Goal: Complete application form: Complete application form

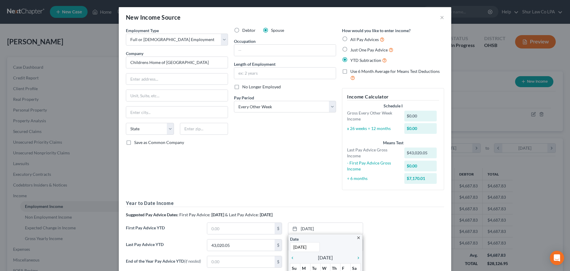
select select "0"
select select "2"
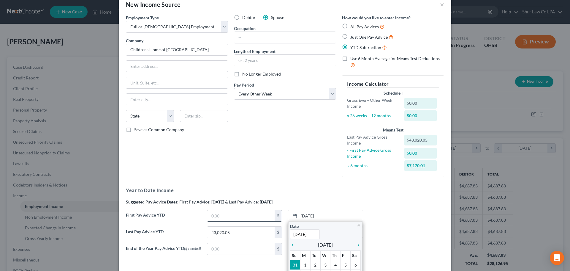
click at [232, 217] on input "text" at bounding box center [240, 215] width 67 height 11
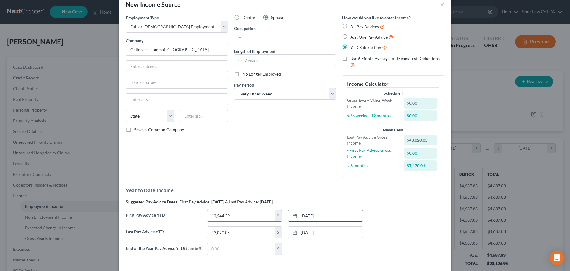
type input "12,544.39"
click at [310, 215] on link "[DATE]" at bounding box center [326, 215] width 75 height 11
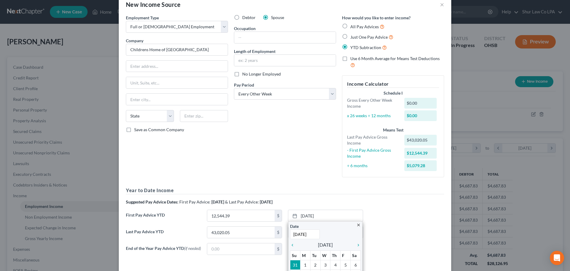
type input "[DATE]"
click at [379, 210] on div "First Pay Advice YTD 12,544.39 $ [DATE] close Date [DATE] Time 12:00 AM chevron…" at bounding box center [285, 217] width 324 height 17
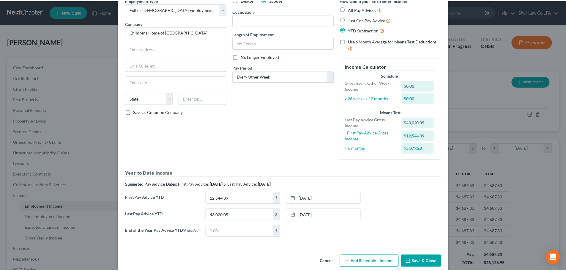
scroll to position [40, 0]
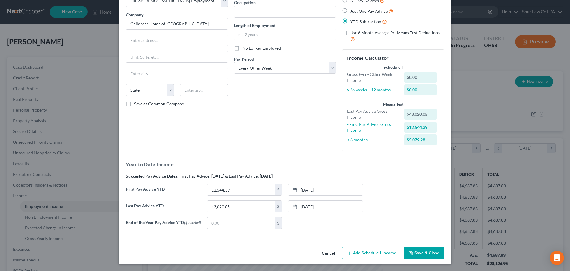
click at [425, 255] on button "Save & Close" at bounding box center [424, 253] width 40 height 12
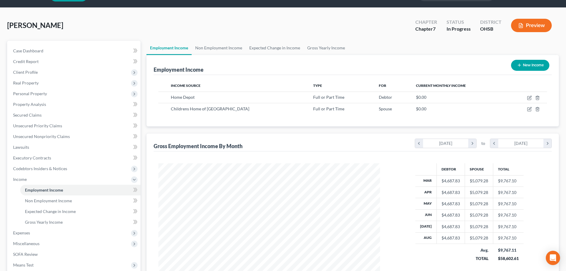
scroll to position [59, 0]
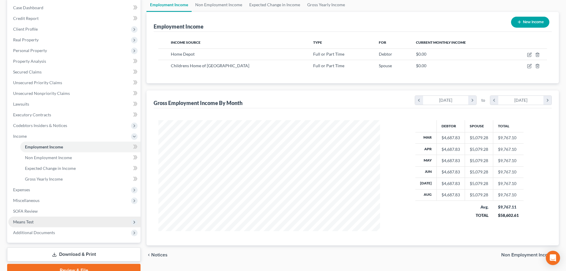
click at [53, 220] on span "Means Test" at bounding box center [74, 221] width 132 height 11
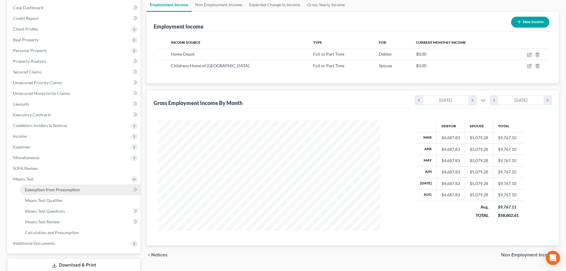
click at [65, 185] on link "Exemption from Presumption" at bounding box center [80, 189] width 120 height 11
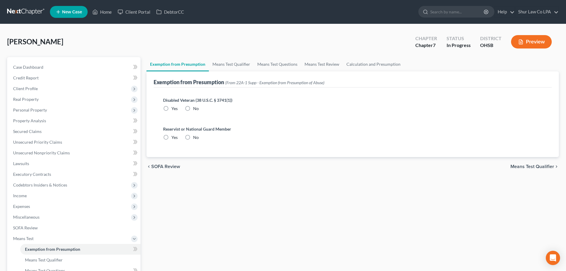
click at [193, 107] on label "No" at bounding box center [196, 108] width 6 height 6
click at [196, 107] on input "No" at bounding box center [198, 107] width 4 height 4
radio input "true"
click at [193, 140] on label "No" at bounding box center [196, 137] width 6 height 6
click at [196, 138] on input "No" at bounding box center [198, 136] width 4 height 4
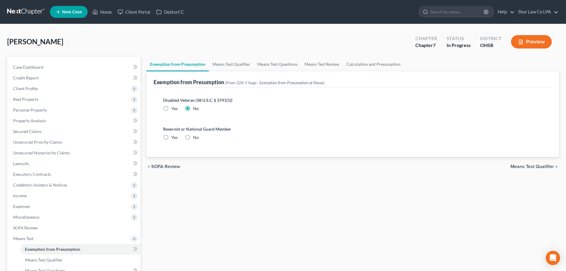
radio input "true"
click at [535, 164] on span "Means Test Qualifier" at bounding box center [532, 166] width 44 height 5
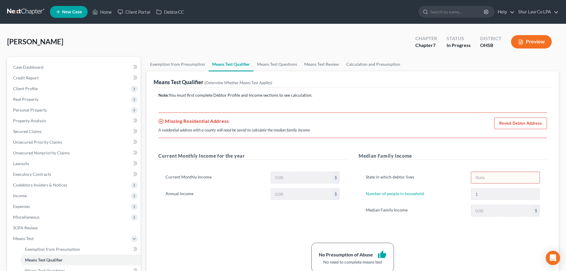
click at [519, 121] on link "Revisit Debtor Address" at bounding box center [520, 123] width 53 height 12
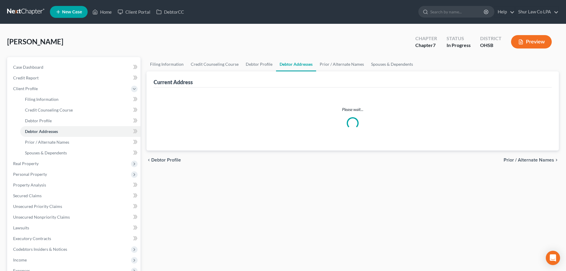
select select "0"
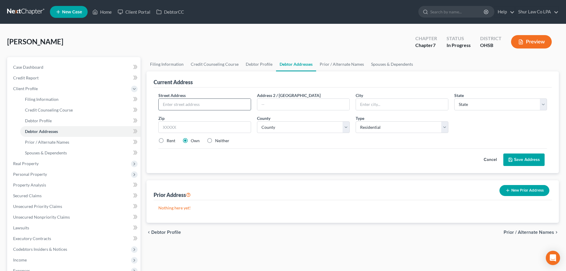
click at [181, 103] on input "text" at bounding box center [205, 104] width 92 height 11
paste input "Address [STREET_ADDRESS]"
drag, startPoint x: 183, startPoint y: 105, endPoint x: 139, endPoint y: 104, distance: 44.3
click at [139, 104] on div "Petition Navigation Case Dashboard Payments Invoices Payments Payments Credit R…" at bounding box center [283, 207] width 558 height 300
type input "[STREET_ADDRESS]"
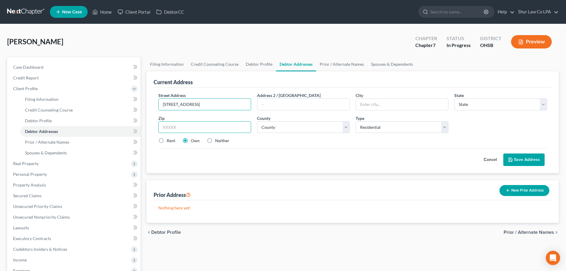
click at [217, 128] on input "text" at bounding box center [204, 127] width 93 height 12
type input "45238"
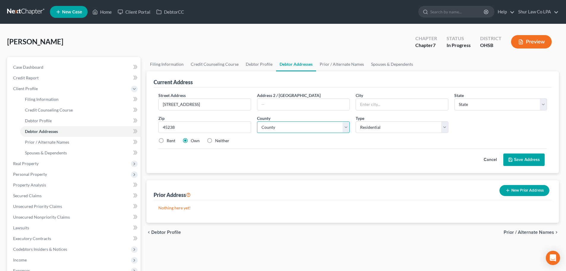
type input "[GEOGRAPHIC_DATA]"
select select "36"
click at [313, 131] on select "County [GEOGRAPHIC_DATA] [GEOGRAPHIC_DATA] [GEOGRAPHIC_DATA] [GEOGRAPHIC_DATA] …" at bounding box center [303, 127] width 93 height 12
select select "30"
click at [257, 121] on select "County [GEOGRAPHIC_DATA] [GEOGRAPHIC_DATA] [GEOGRAPHIC_DATA] [GEOGRAPHIC_DATA] …" at bounding box center [303, 127] width 93 height 12
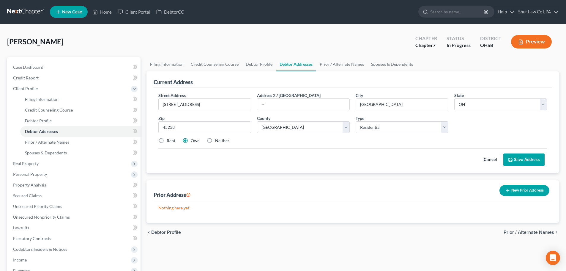
click at [515, 158] on button "Save Address" at bounding box center [523, 159] width 41 height 12
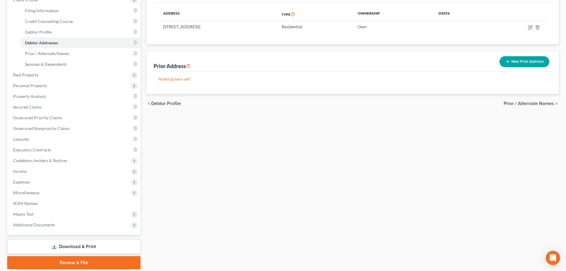
scroll to position [89, 0]
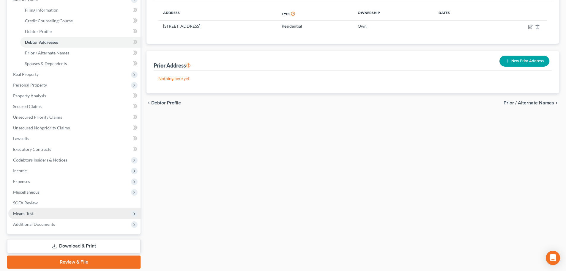
click at [33, 213] on span "Means Test" at bounding box center [23, 213] width 21 height 5
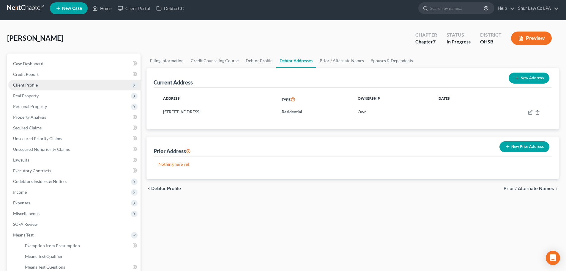
scroll to position [0, 0]
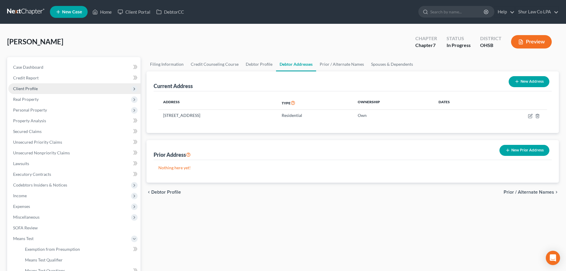
click at [37, 88] on span "Client Profile" at bounding box center [74, 88] width 132 height 11
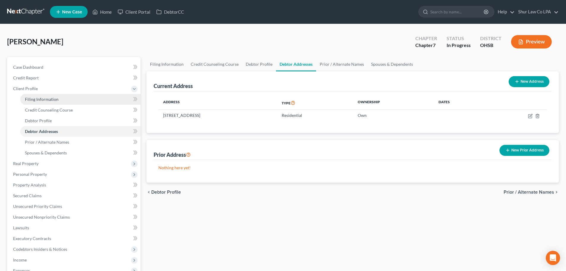
click at [45, 100] on span "Filing Information" at bounding box center [42, 99] width 34 height 5
select select "1"
select select "0"
select select "36"
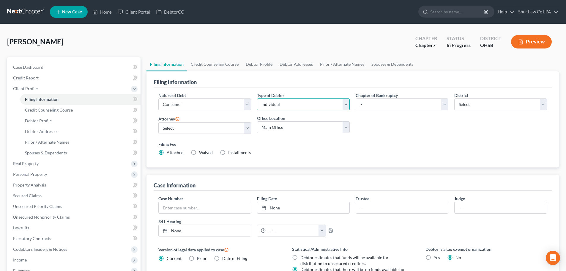
click at [307, 108] on select "Select Individual Joint" at bounding box center [303, 104] width 93 height 12
select select "1"
click at [257, 98] on select "Select Individual Joint" at bounding box center [303, 104] width 93 height 12
click at [228, 65] on link "Credit Counseling Course" at bounding box center [214, 64] width 55 height 14
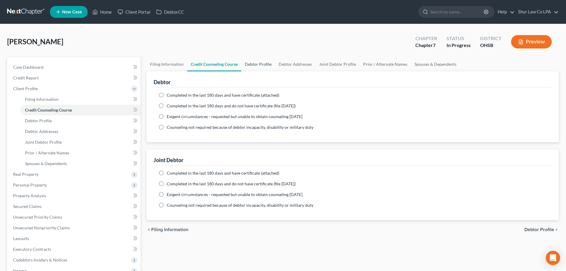
click at [254, 64] on link "Debtor Profile" at bounding box center [258, 64] width 34 height 14
select select "1"
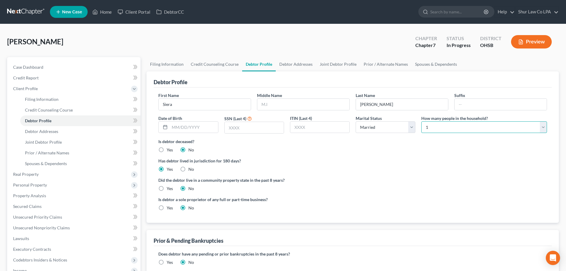
click at [484, 128] on select "Select 1 2 3 4 5 6 7 8 9 10 11 12 13 14 15 16 17 18 19 20" at bounding box center [484, 127] width 126 height 12
select select "7"
click at [421, 121] on select "Select 1 2 3 4 5 6 7 8 9 10 11 12 13 14 15 16 17 18 19 20" at bounding box center [484, 127] width 126 height 12
click at [290, 62] on link "Debtor Addresses" at bounding box center [296, 64] width 40 height 14
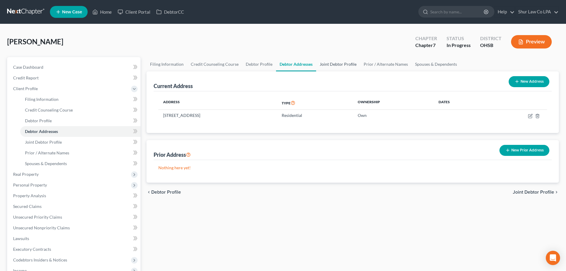
click at [337, 66] on link "Joint Debtor Profile" at bounding box center [338, 64] width 44 height 14
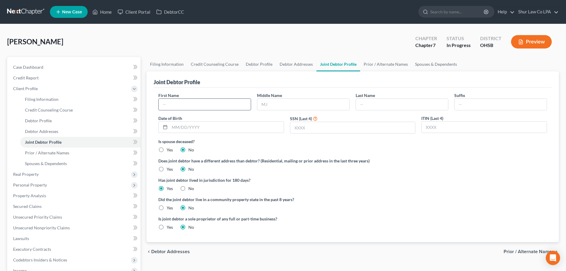
click at [226, 102] on input "text" at bounding box center [205, 104] width 92 height 11
type input "[PERSON_NAME]"
click at [390, 63] on link "Prior / Alternate Names" at bounding box center [385, 64] width 51 height 14
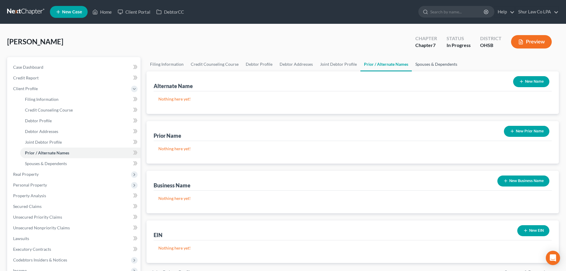
click at [419, 64] on link "Spouses & Dependents" at bounding box center [436, 64] width 49 height 14
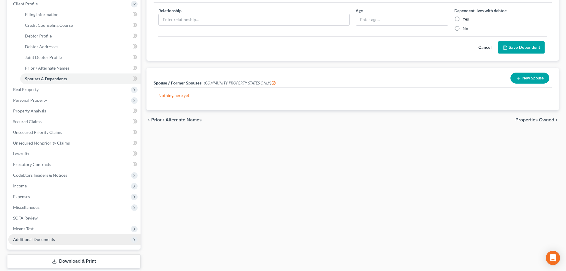
scroll to position [119, 0]
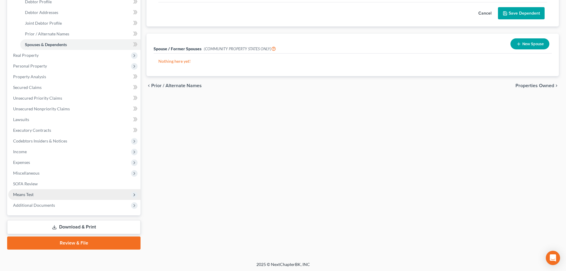
click at [29, 193] on span "Means Test" at bounding box center [23, 194] width 21 height 5
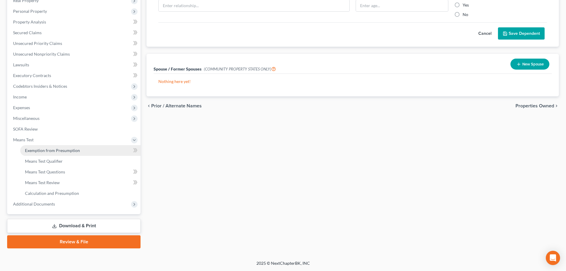
click at [61, 150] on span "Exemption from Presumption" at bounding box center [52, 150] width 55 height 5
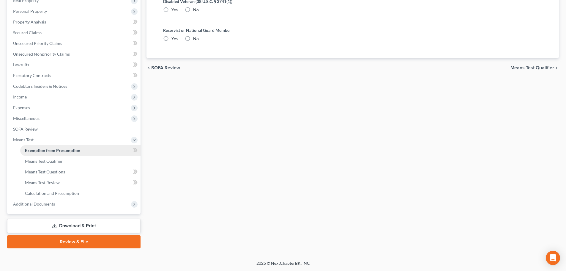
radio input "true"
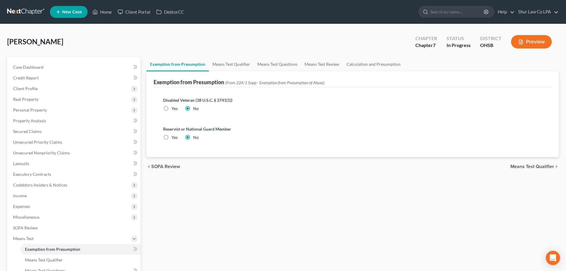
drag, startPoint x: 518, startPoint y: 166, endPoint x: 514, endPoint y: 166, distance: 3.9
click at [518, 166] on span "Means Test Qualifier" at bounding box center [532, 166] width 44 height 5
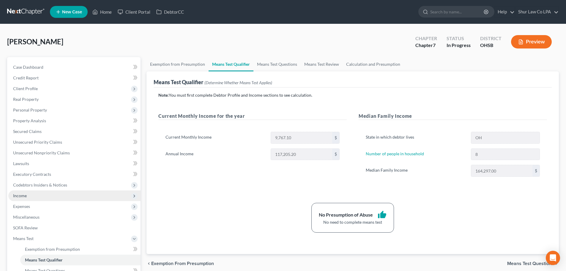
click at [24, 195] on span "Income" at bounding box center [20, 195] width 14 height 5
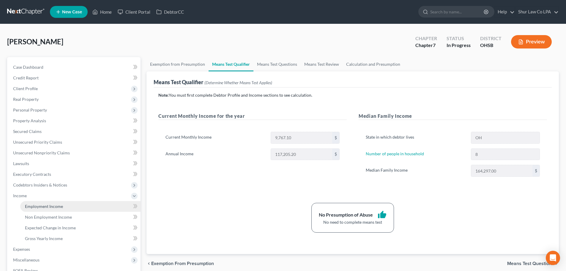
click at [45, 204] on span "Employment Income" at bounding box center [44, 206] width 38 height 5
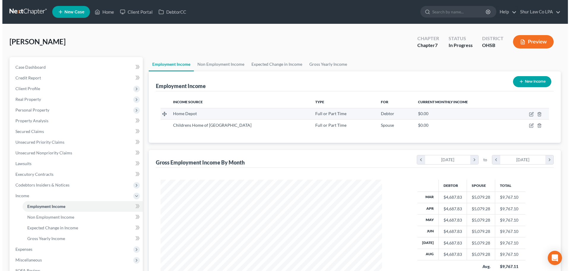
scroll to position [111, 234]
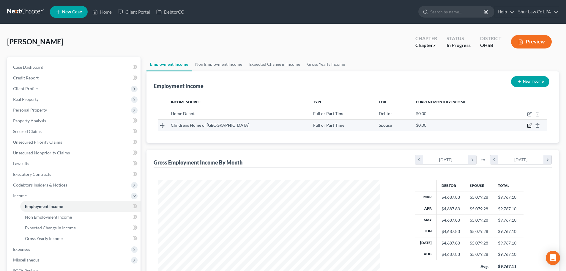
click at [530, 126] on icon "button" at bounding box center [529, 125] width 5 height 5
select select "0"
select select "2"
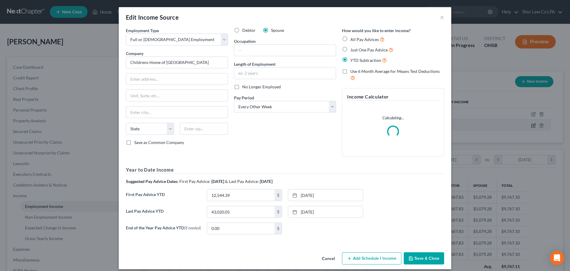
scroll to position [112, 236]
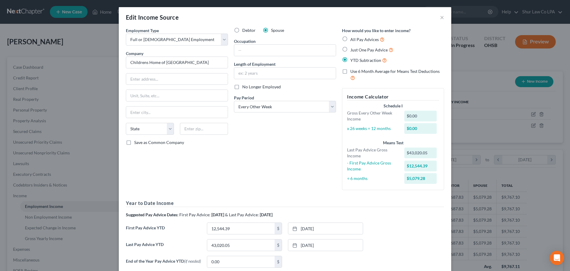
click at [423, 258] on div "End of the Year Pay Advice YTD (if needed) 0.00 $ None close Date Time chevron_…" at bounding box center [285, 264] width 324 height 17
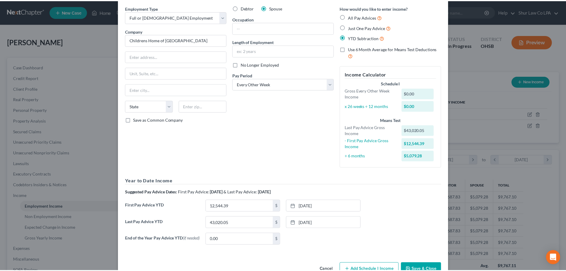
scroll to position [40, 0]
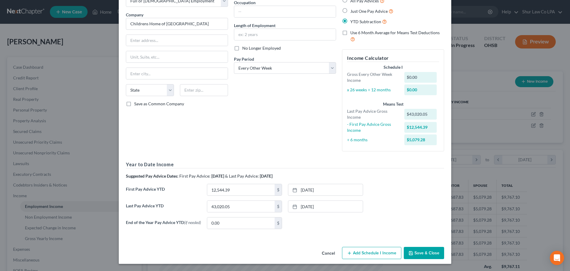
click at [423, 252] on button "Save & Close" at bounding box center [424, 253] width 40 height 12
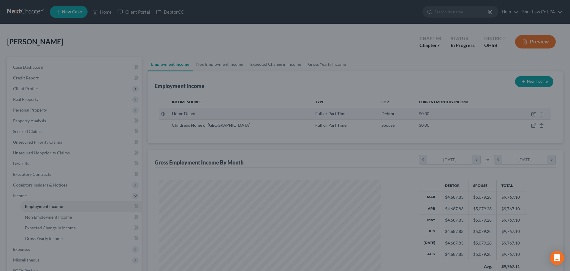
scroll to position [297011, 296888]
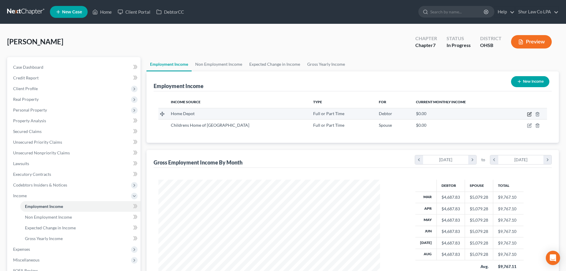
click at [529, 114] on icon "button" at bounding box center [529, 114] width 5 height 5
select select "0"
select select "2"
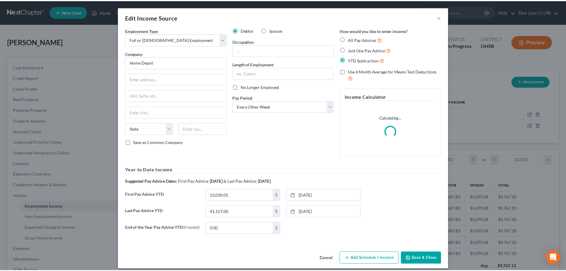
scroll to position [112, 236]
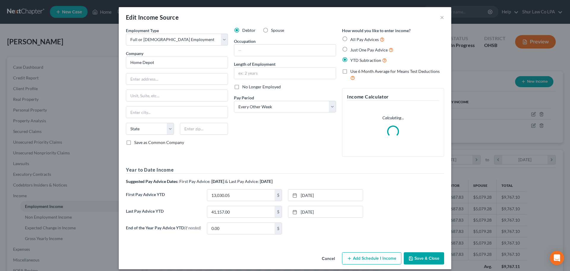
click at [425, 264] on button "Save & Close" at bounding box center [424, 258] width 40 height 12
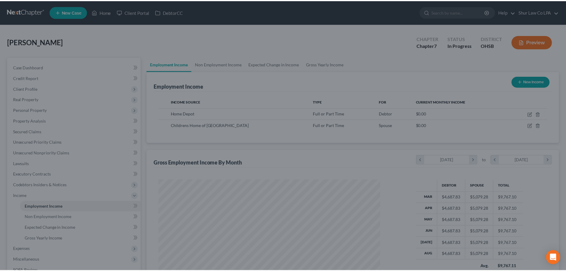
scroll to position [297011, 296888]
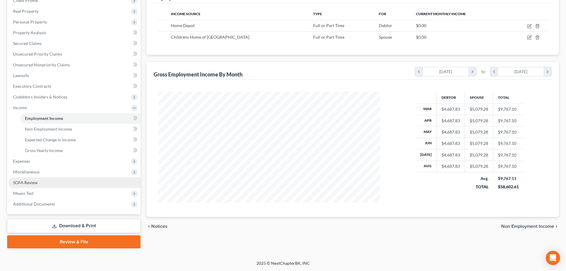
click at [32, 187] on link "SOFA Review" at bounding box center [74, 182] width 132 height 11
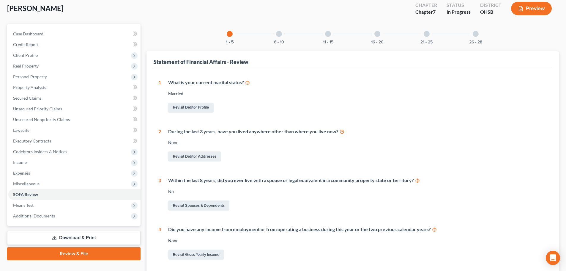
scroll to position [89, 0]
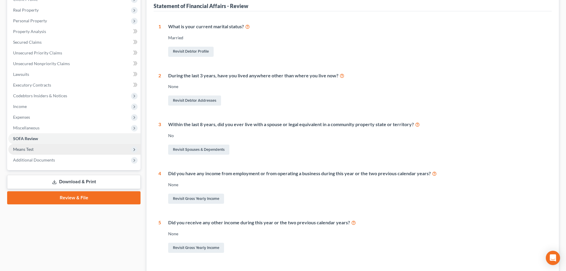
click at [38, 151] on span "Means Test" at bounding box center [74, 149] width 132 height 11
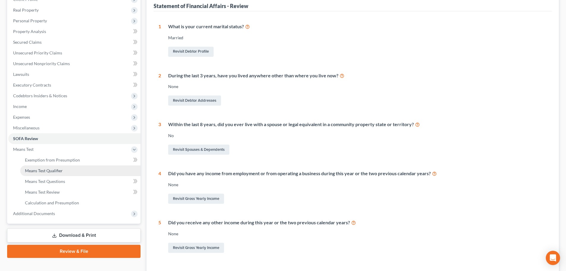
click at [55, 170] on span "Means Test Qualifier" at bounding box center [44, 170] width 38 height 5
